Goal: Find specific page/section: Find specific page/section

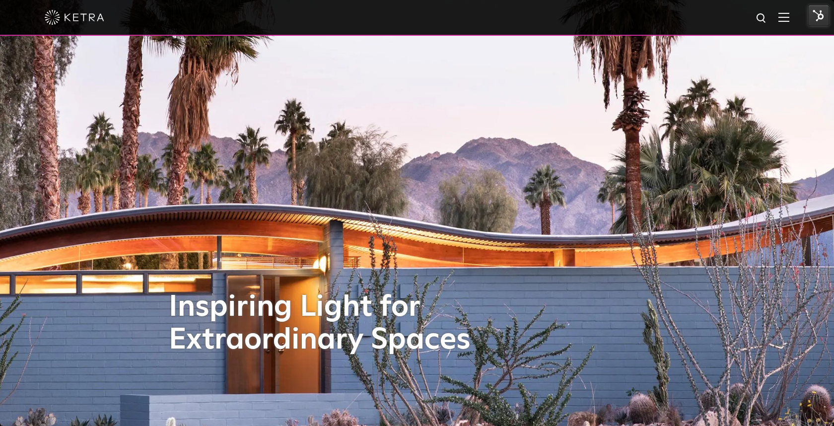
click at [790, 16] on div at bounding box center [417, 18] width 834 height 36
click at [786, 16] on img at bounding box center [783, 16] width 11 height 9
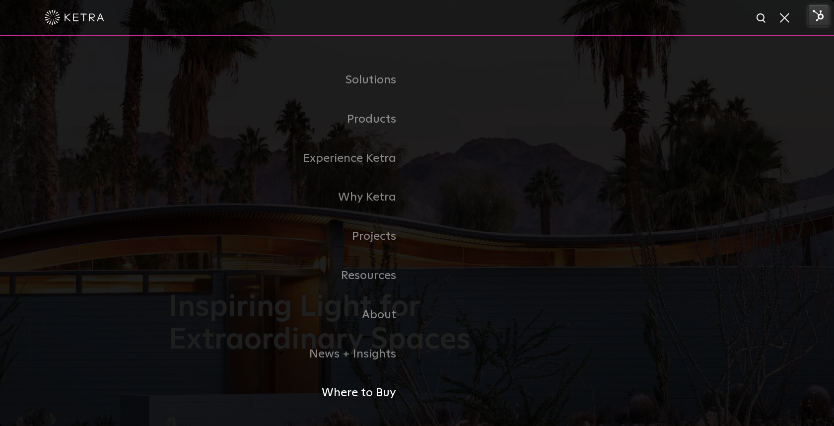
click at [338, 384] on link "Where to Buy" at bounding box center [293, 392] width 248 height 39
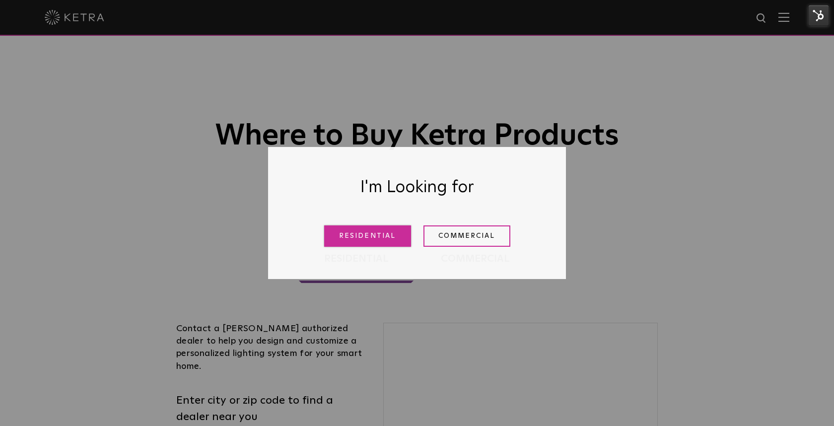
click at [371, 236] on link "Residential" at bounding box center [367, 235] width 87 height 21
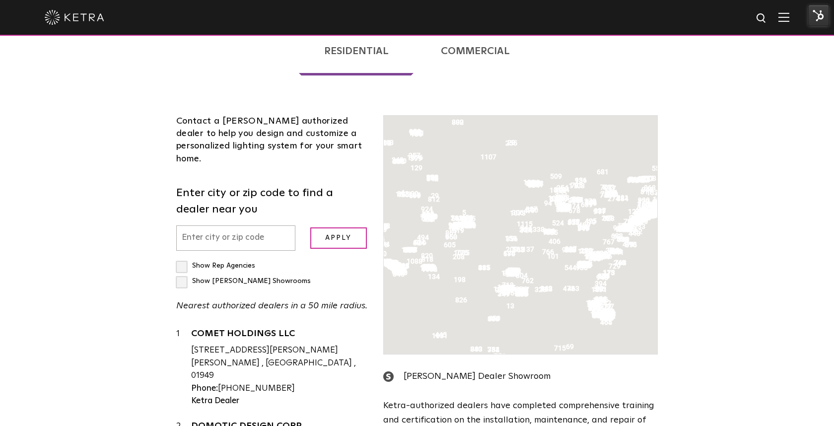
scroll to position [253, 0]
